Goal: Task Accomplishment & Management: Complete application form

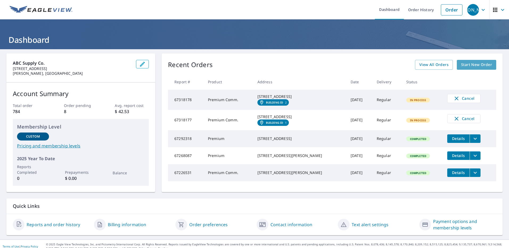
click at [481, 65] on span "Start New Order" at bounding box center [476, 64] width 31 height 7
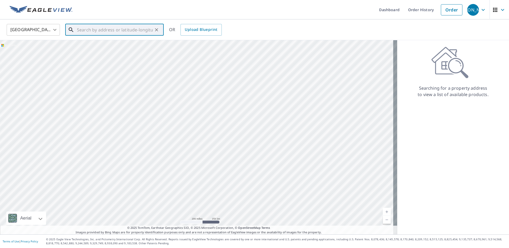
click at [125, 34] on input "text" at bounding box center [115, 29] width 76 height 15
click at [97, 45] on span "[STREET_ADDRESS][PERSON_NAME]" at bounding box center [118, 45] width 84 height 6
type input "[STREET_ADDRESS][PERSON_NAME]"
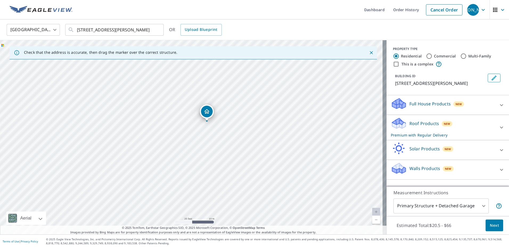
drag, startPoint x: 171, startPoint y: 82, endPoint x: 209, endPoint y: 116, distance: 50.7
click at [490, 225] on span "Next" at bounding box center [494, 225] width 9 height 7
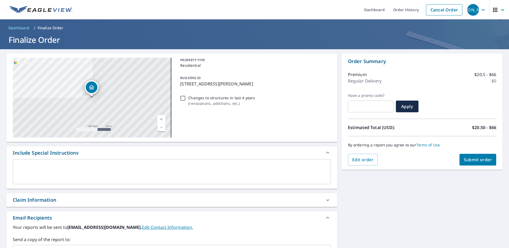
scroll to position [53, 0]
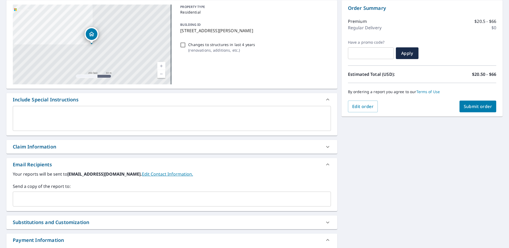
click at [90, 200] on input "text" at bounding box center [167, 199] width 305 height 10
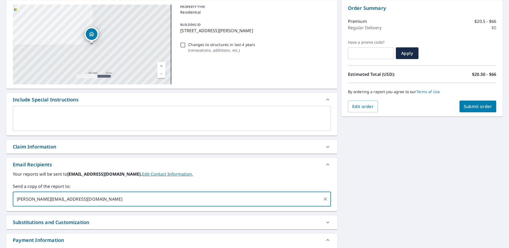
type input "[PERSON_NAME][EMAIL_ADDRESS][DOMAIN_NAME]"
click at [464, 108] on span "Submit order" at bounding box center [478, 107] width 28 height 6
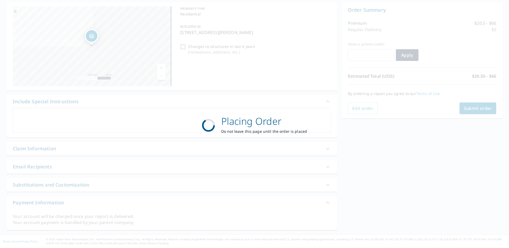
scroll to position [51, 0]
